Goal: Task Accomplishment & Management: Manage account settings

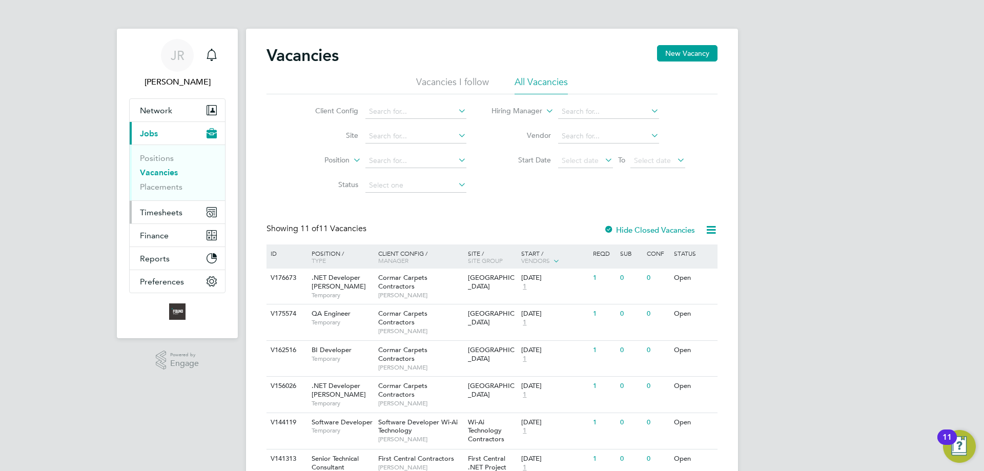
click at [166, 208] on span "Timesheets" at bounding box center [161, 213] width 43 height 10
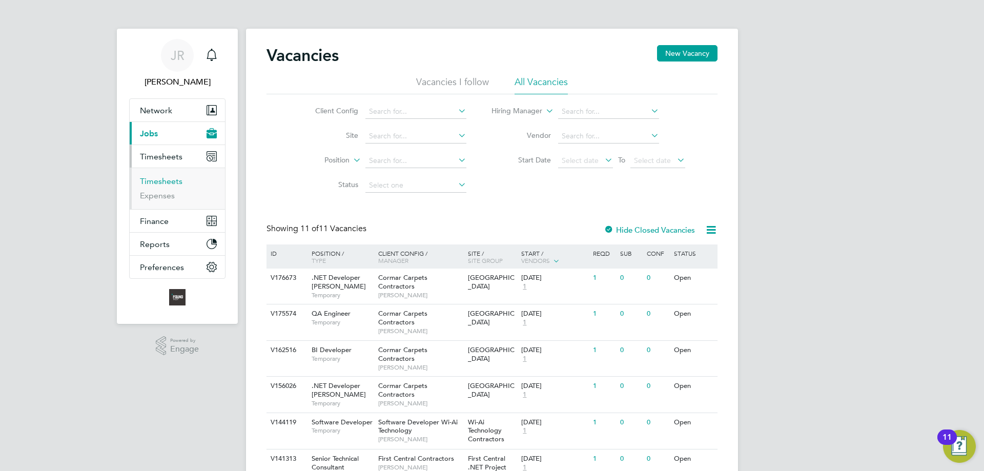
click at [160, 183] on link "Timesheets" at bounding box center [161, 181] width 43 height 10
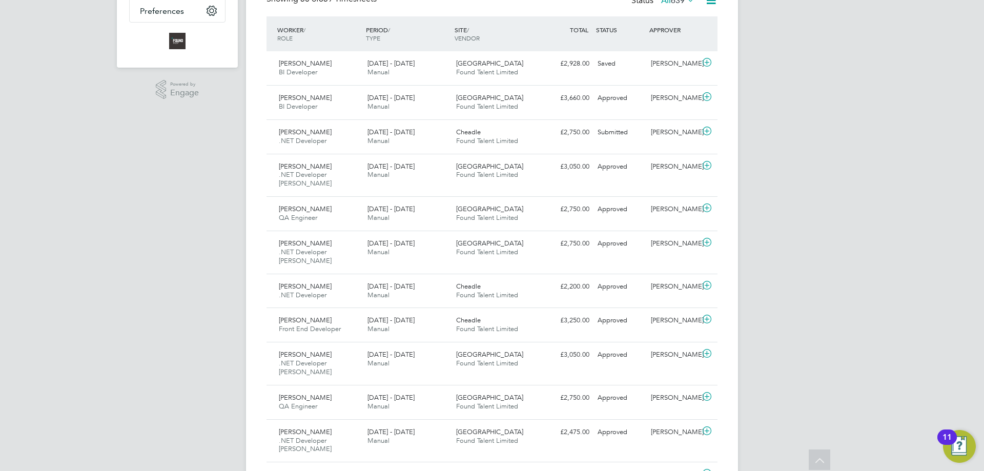
click at [707, 127] on icon at bounding box center [707, 131] width 13 height 8
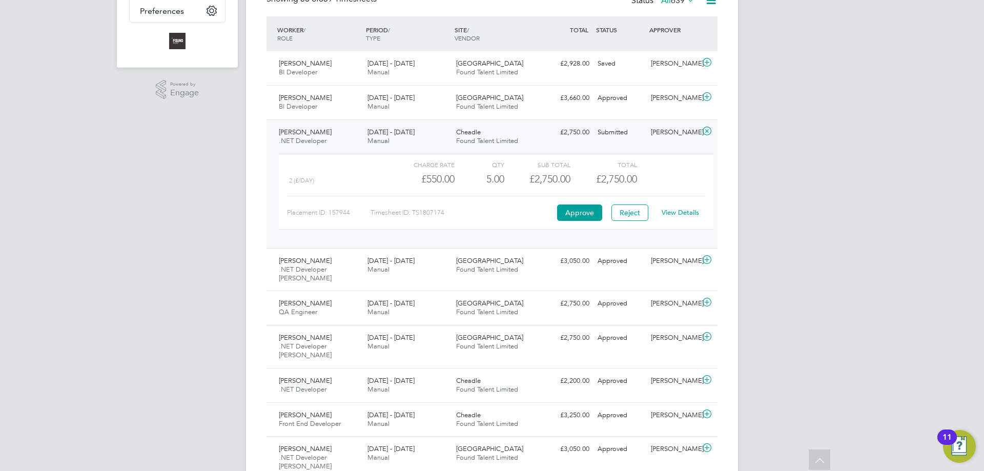
click at [687, 214] on link "View Details" at bounding box center [680, 212] width 37 height 9
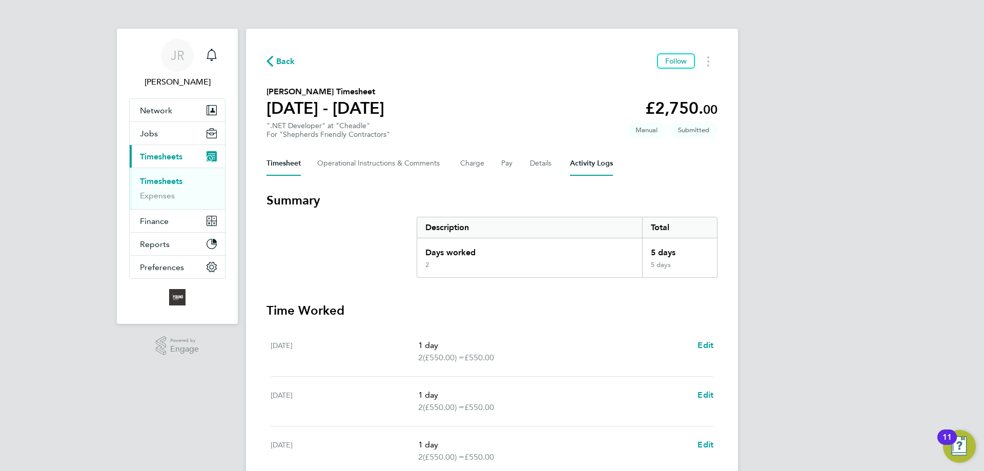
click at [608, 160] on Logs-tab "Activity Logs" at bounding box center [591, 163] width 43 height 25
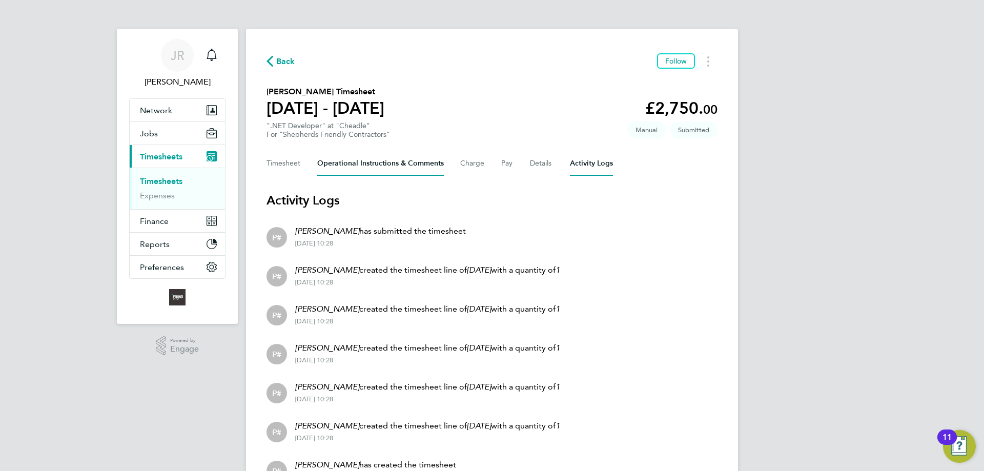
click at [376, 165] on Comments-tab "Operational Instructions & Comments" at bounding box center [380, 163] width 127 height 25
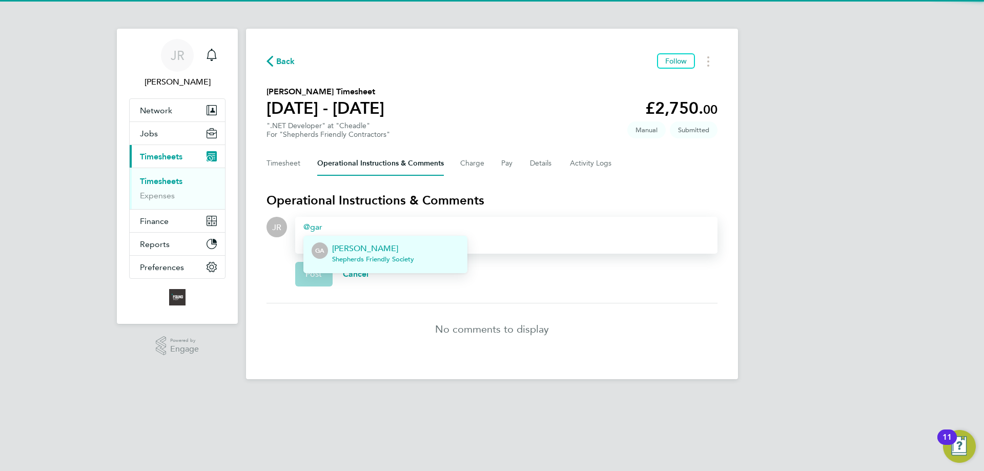
click at [377, 259] on span "Shepherds Friendly Society" at bounding box center [373, 259] width 82 height 8
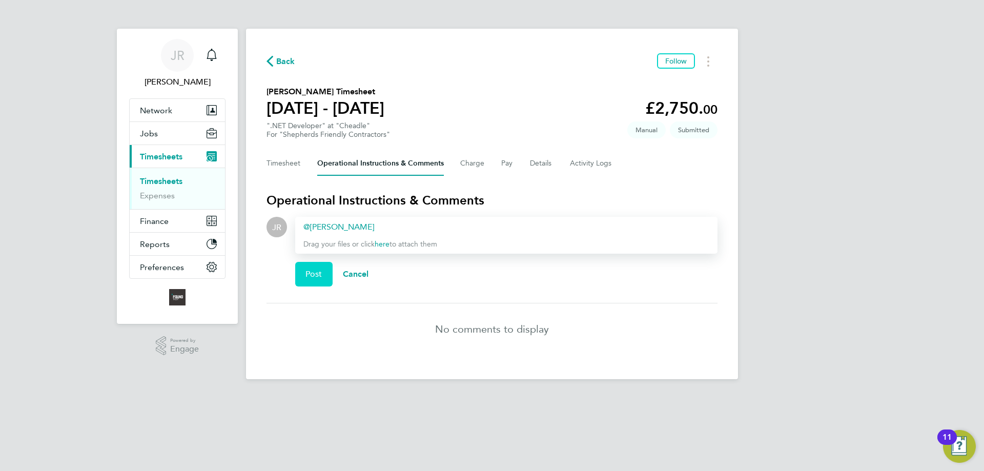
click at [323, 278] on button "Post" at bounding box center [313, 274] width 37 height 25
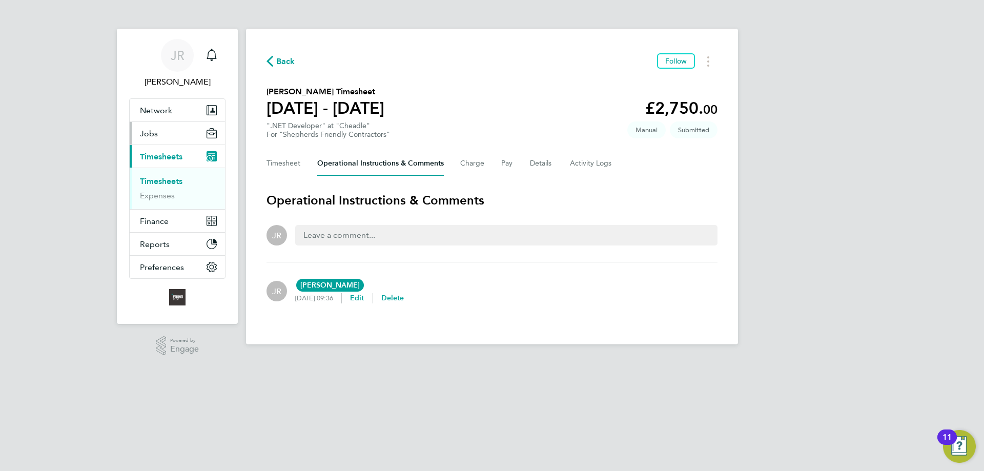
click at [156, 126] on button "Jobs" at bounding box center [177, 133] width 95 height 23
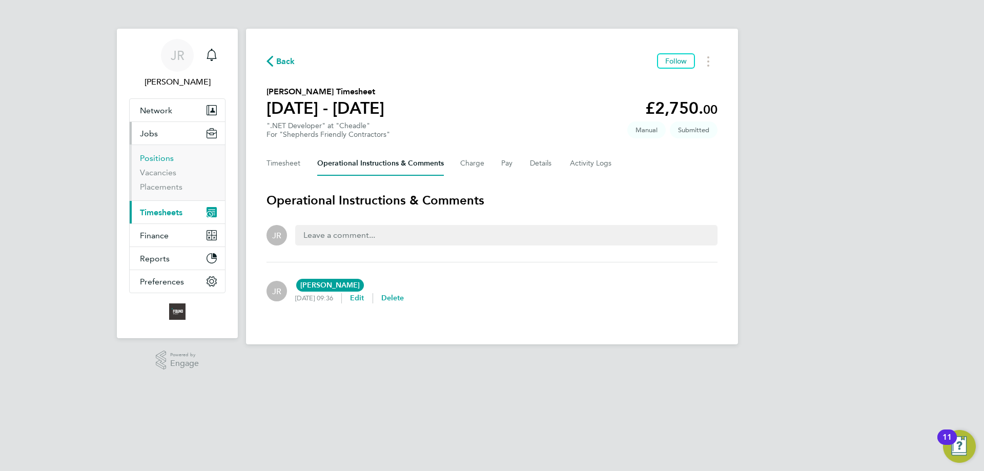
click at [159, 156] on link "Positions" at bounding box center [157, 158] width 34 height 10
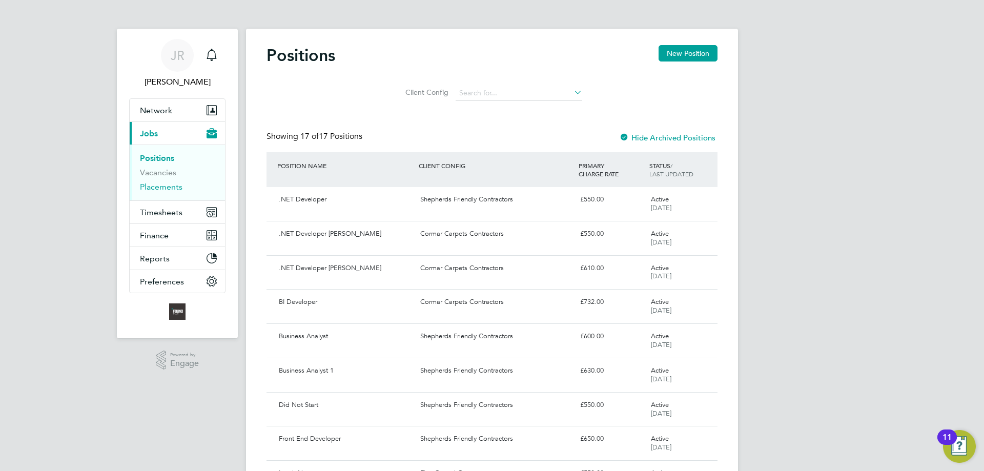
click at [161, 187] on link "Placements" at bounding box center [161, 187] width 43 height 10
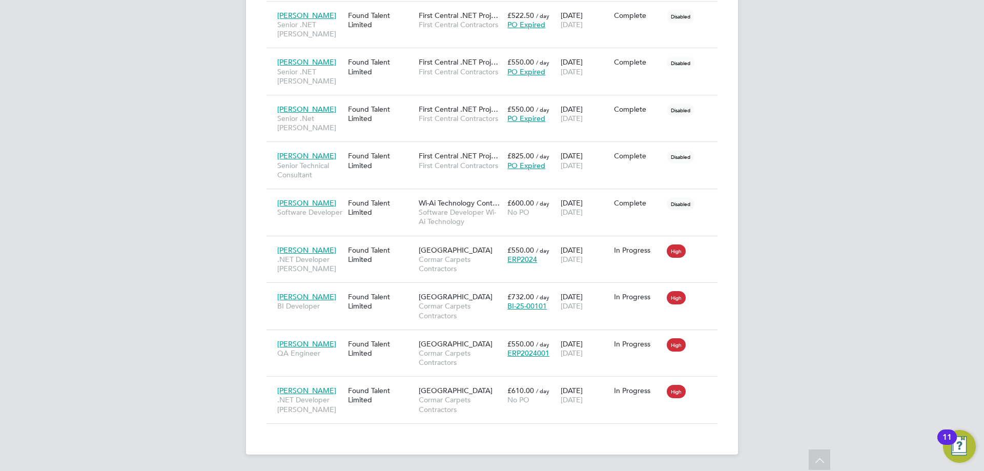
click at [479, 302] on span "Cormar Carpets Contractors" at bounding box center [461, 310] width 84 height 18
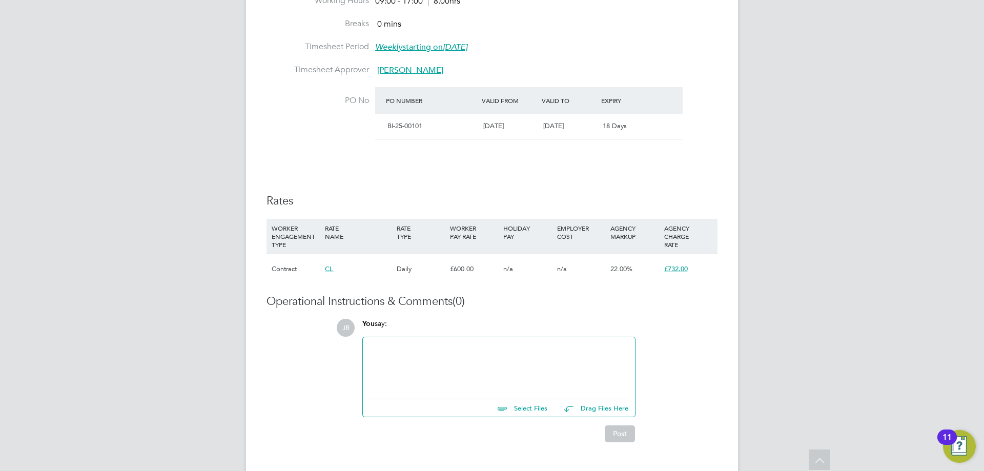
scroll to position [539, 0]
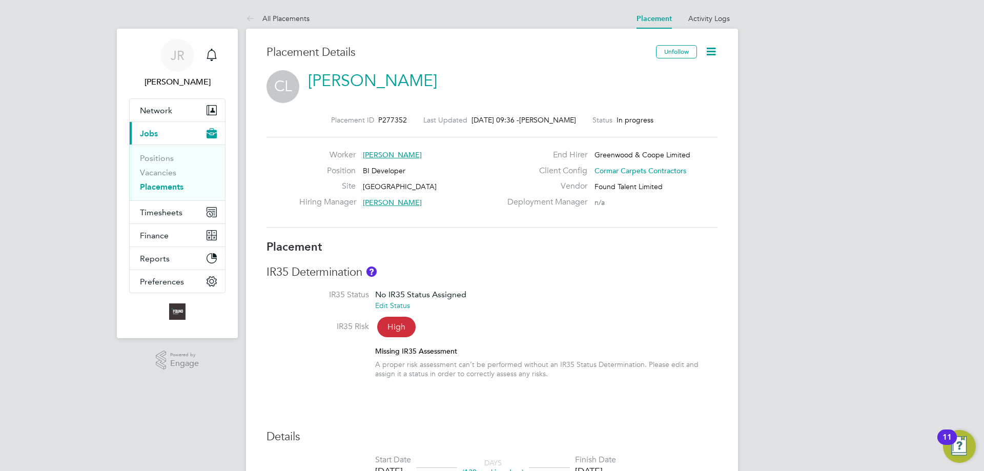
click at [718, 54] on icon at bounding box center [711, 51] width 13 height 13
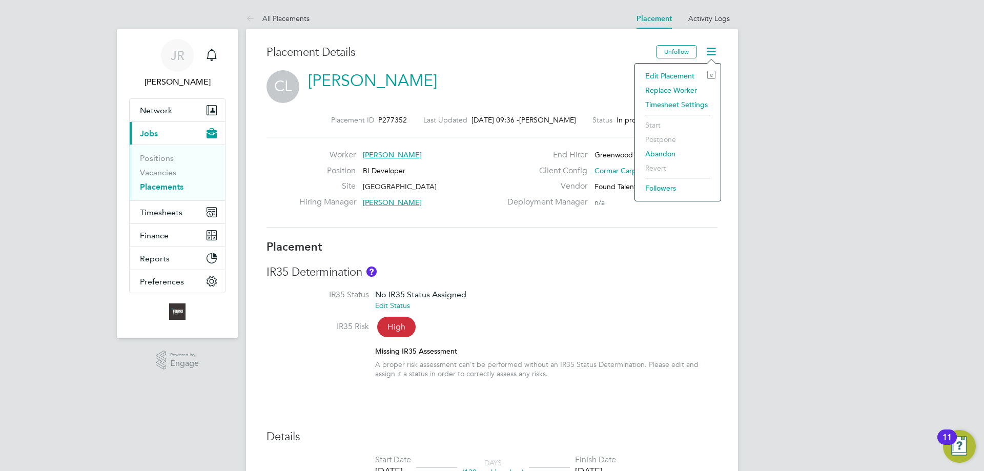
click at [673, 73] on li "Edit Placement e" at bounding box center [677, 76] width 75 height 14
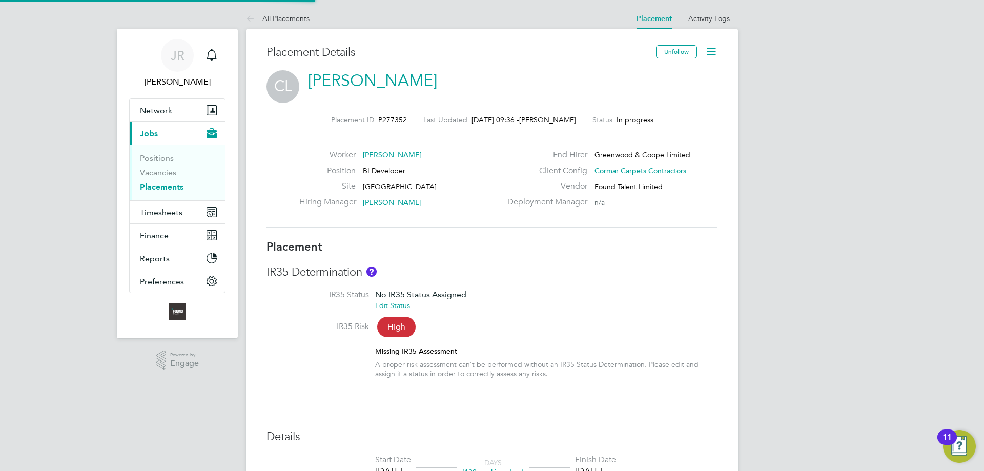
type input "Steve Haworth"
type input "17 Mar 2025"
type input "14 Sep 2025"
type input "09:00"
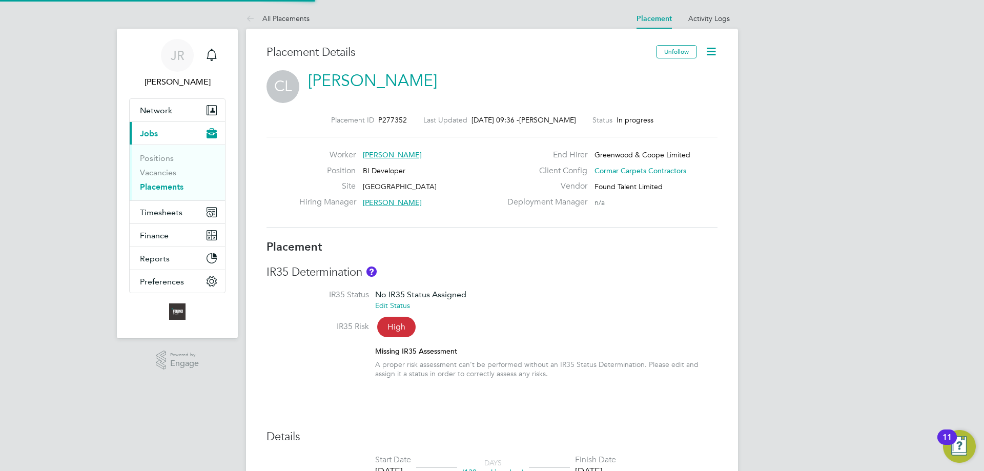
type input "17:00"
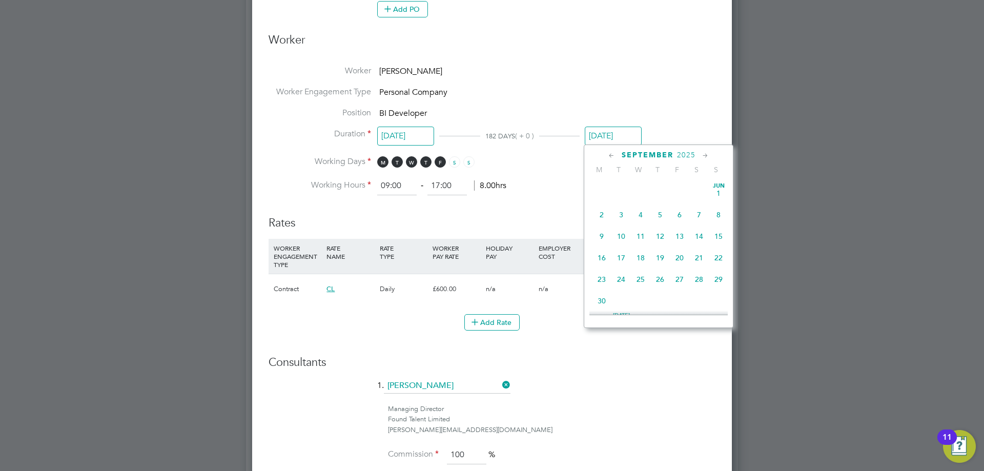
click at [611, 130] on input "14 Sep 2025" at bounding box center [613, 136] width 57 height 19
click at [707, 154] on icon at bounding box center [706, 155] width 10 height 11
click at [719, 209] on span "14" at bounding box center [718, 198] width 19 height 19
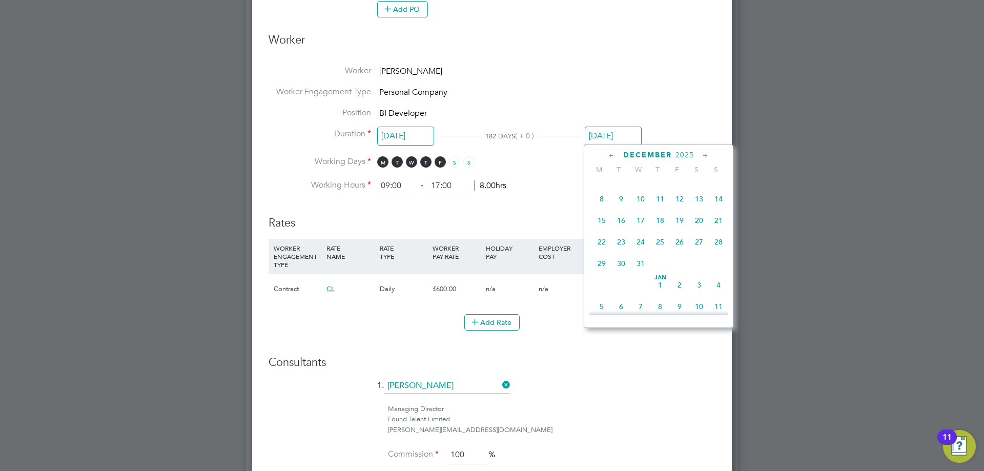
type input "14 Dec 2025"
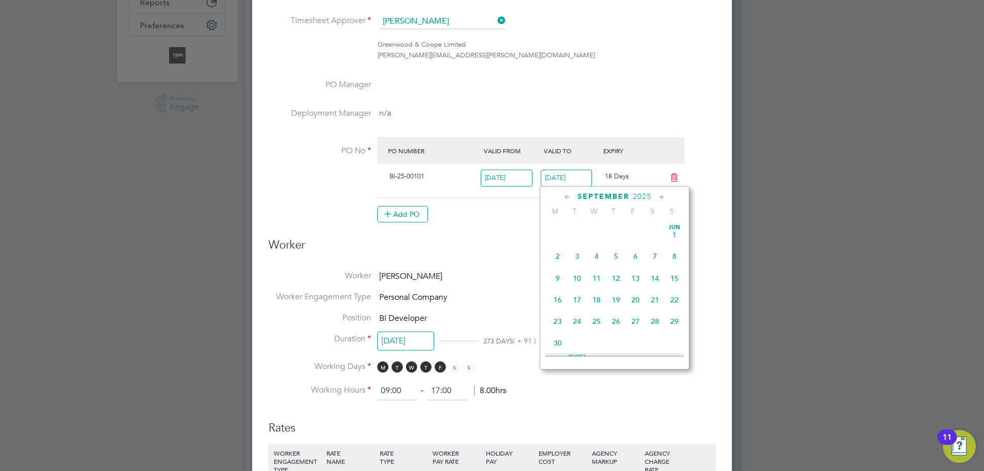
click at [565, 178] on input "14 Sep 2025" at bounding box center [567, 178] width 52 height 17
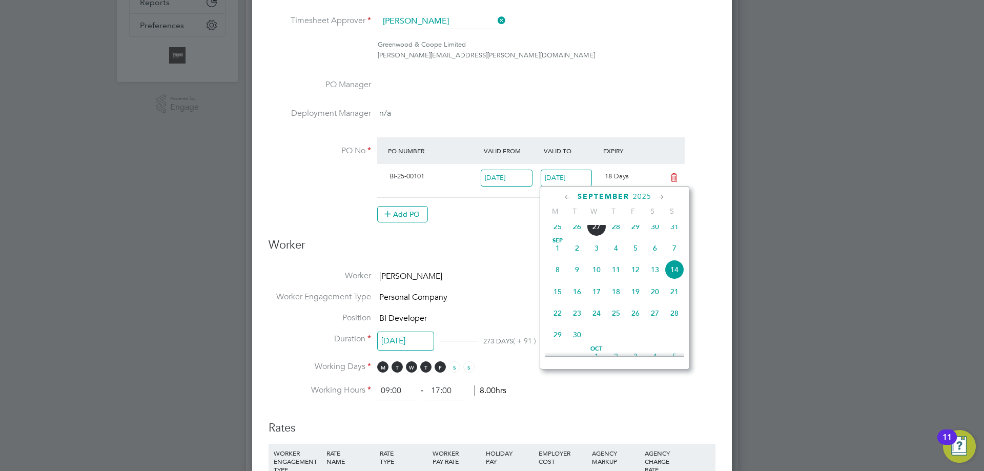
click at [663, 195] on icon at bounding box center [662, 197] width 10 height 11
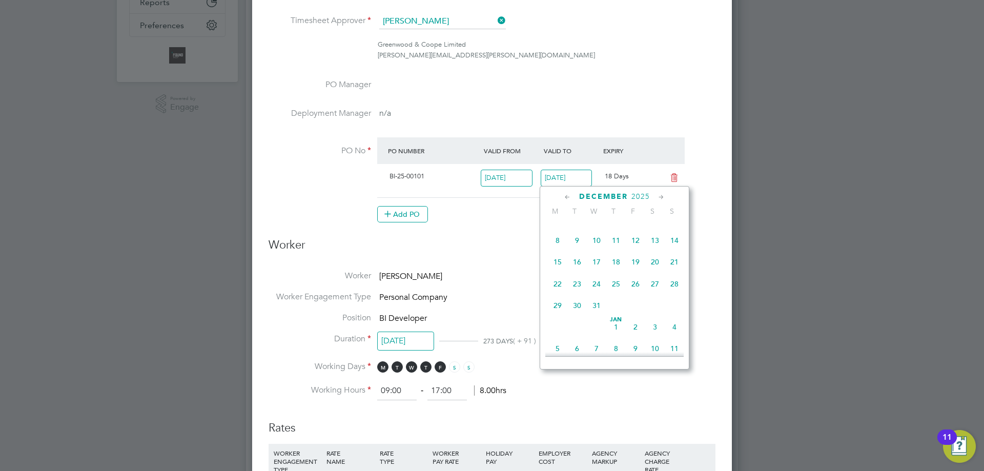
click at [674, 250] on span "14" at bounding box center [674, 240] width 19 height 19
type input "14 Dec 2025"
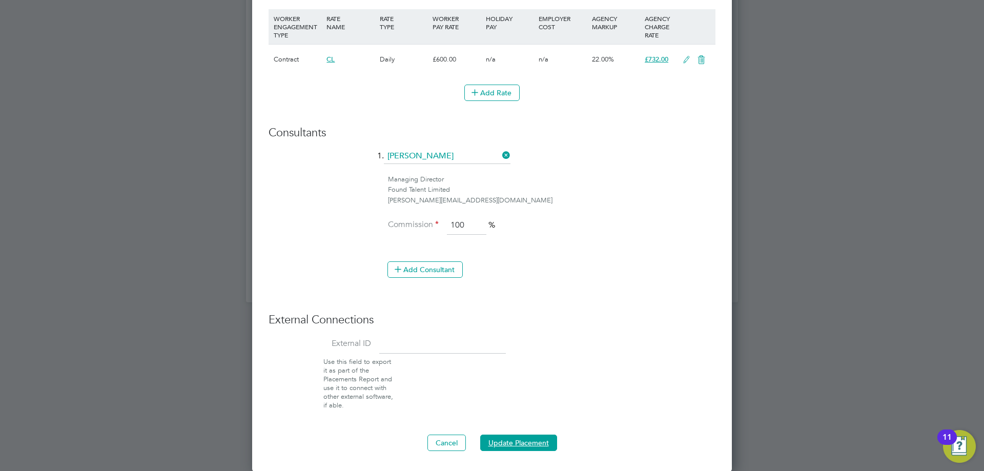
click at [519, 440] on button "Update Placement" at bounding box center [518, 443] width 77 height 16
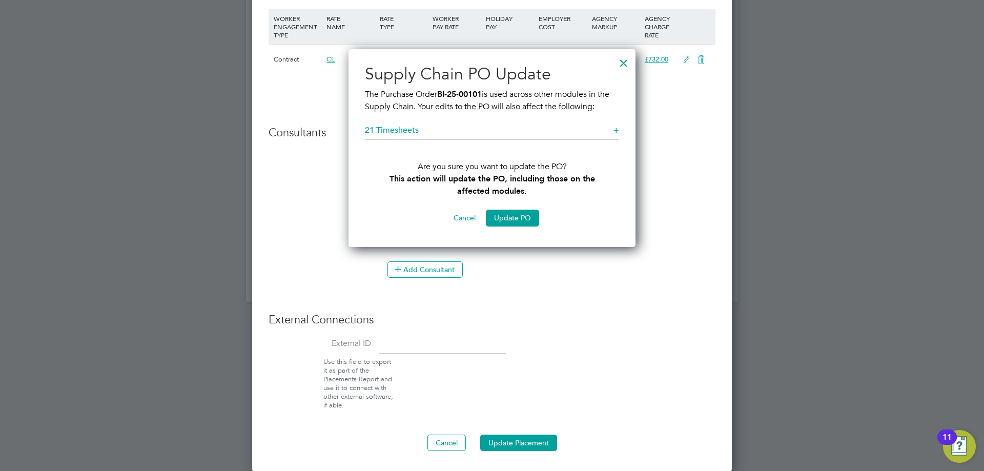
click at [459, 133] on h5 "21 Timesheets +" at bounding box center [492, 132] width 254 height 15
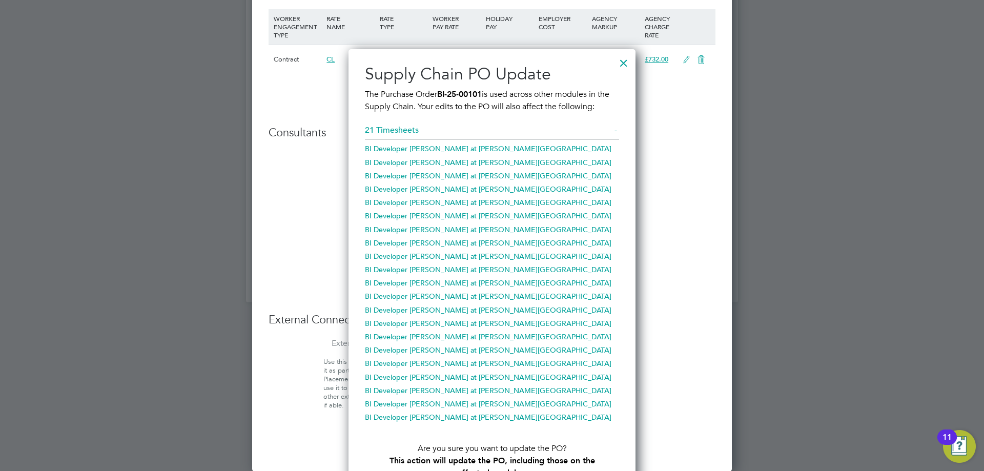
click at [403, 130] on h5 "21 Timesheets -" at bounding box center [492, 132] width 254 height 15
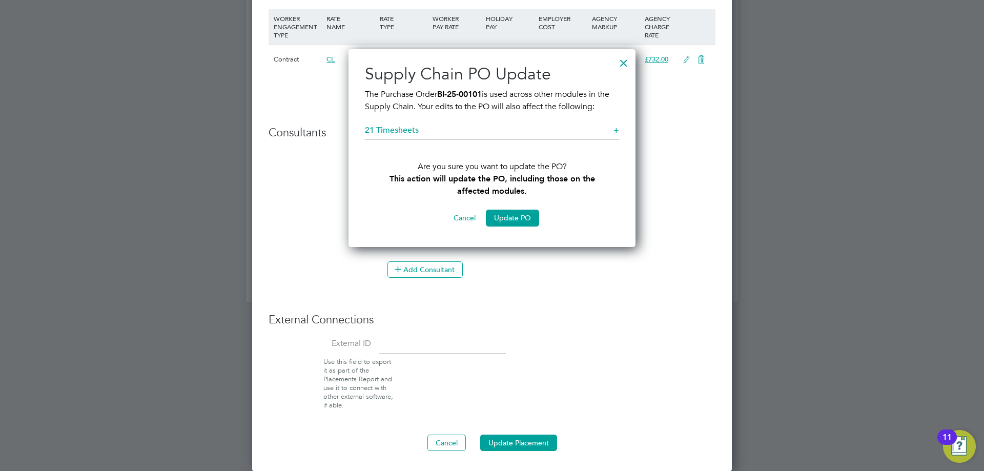
click at [512, 217] on button "Update PO" at bounding box center [512, 218] width 53 height 16
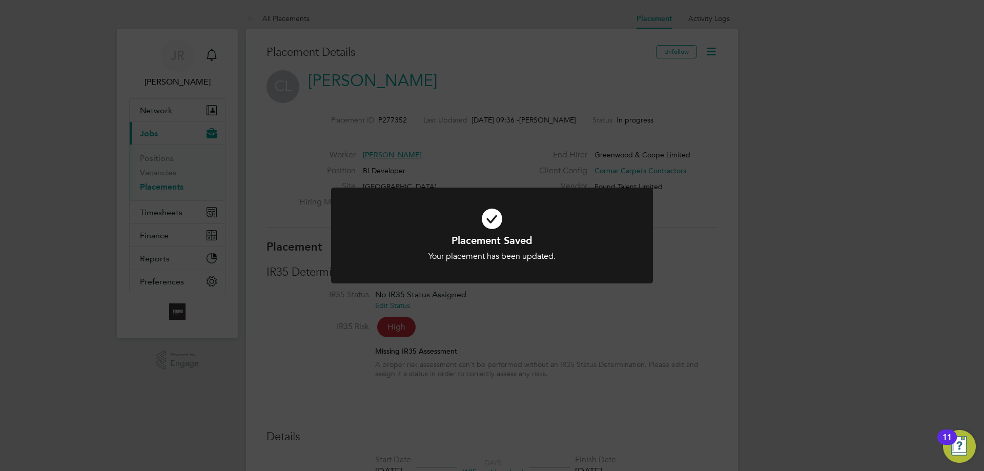
click at [504, 160] on div "Placement Saved Your placement has been updated. Cancel Okay" at bounding box center [492, 235] width 984 height 471
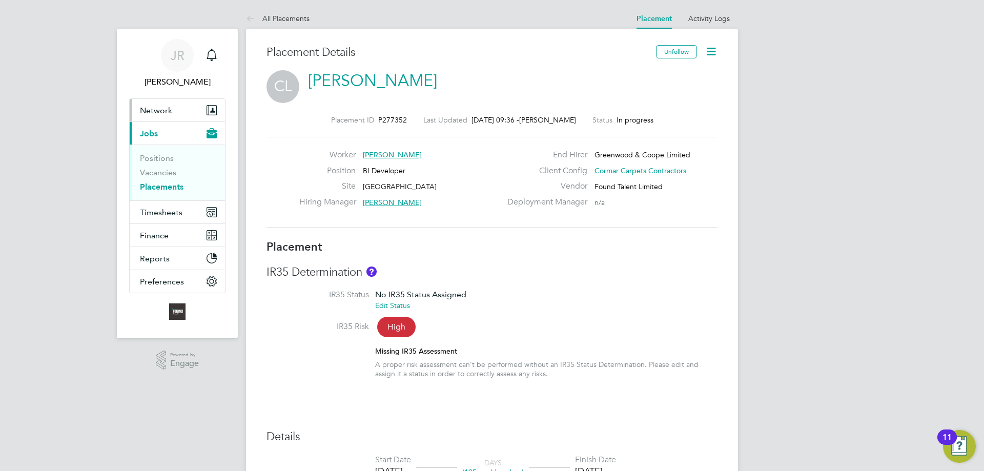
click at [170, 112] on span "Network" at bounding box center [156, 111] width 32 height 10
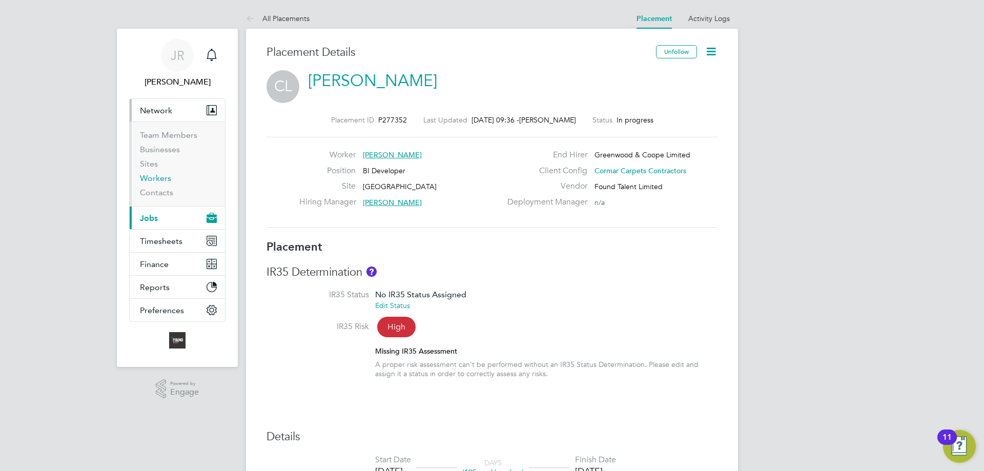
click at [155, 176] on link "Workers" at bounding box center [155, 178] width 31 height 10
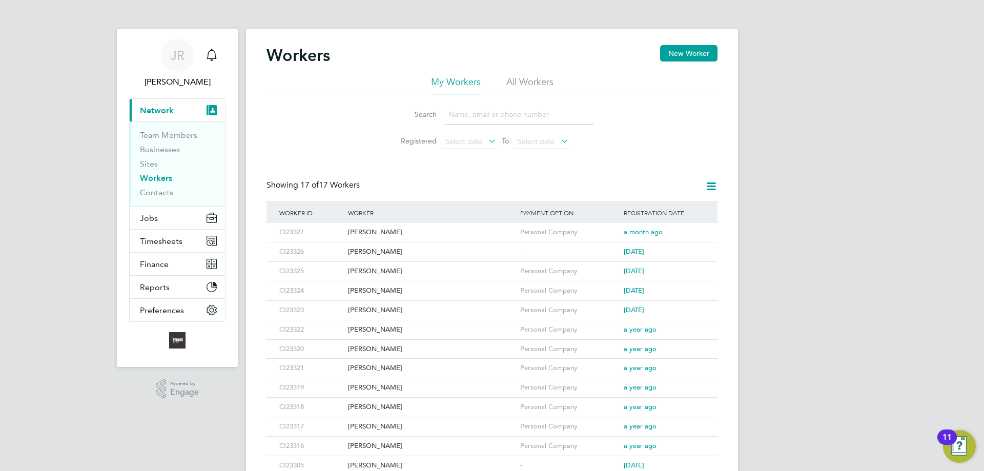
click at [373, 273] on div "Clive Lemmon" at bounding box center [432, 271] width 172 height 19
